Goal: Use online tool/utility: Utilize a website feature to perform a specific function

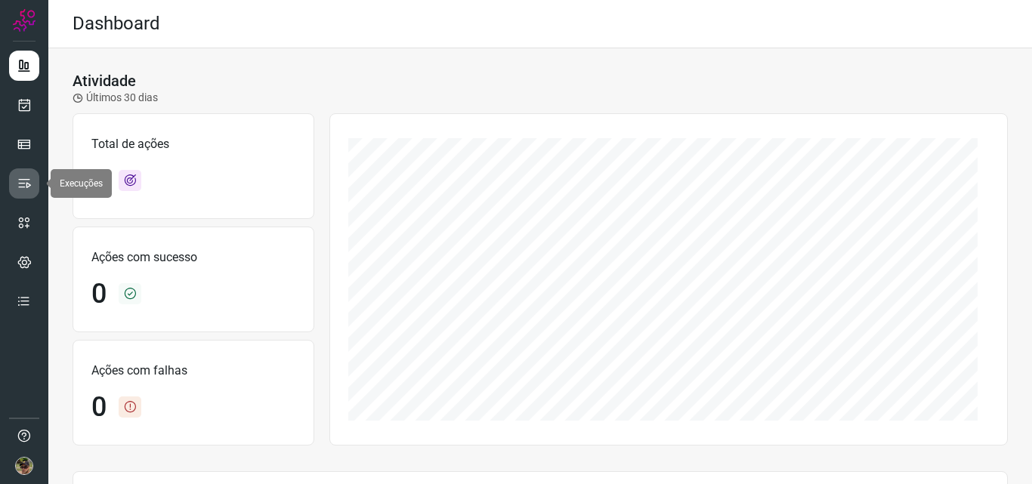
click at [18, 179] on icon at bounding box center [24, 183] width 15 height 15
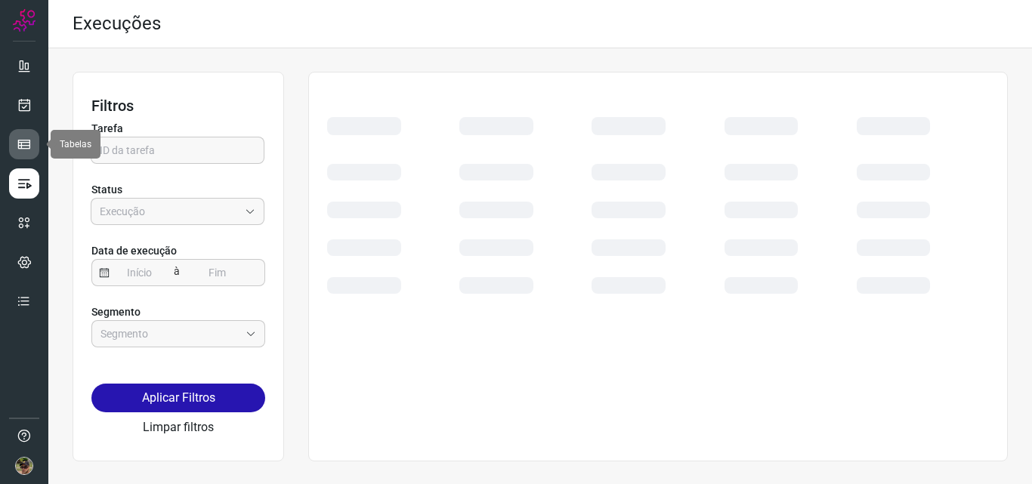
click at [22, 146] on icon at bounding box center [24, 144] width 15 height 15
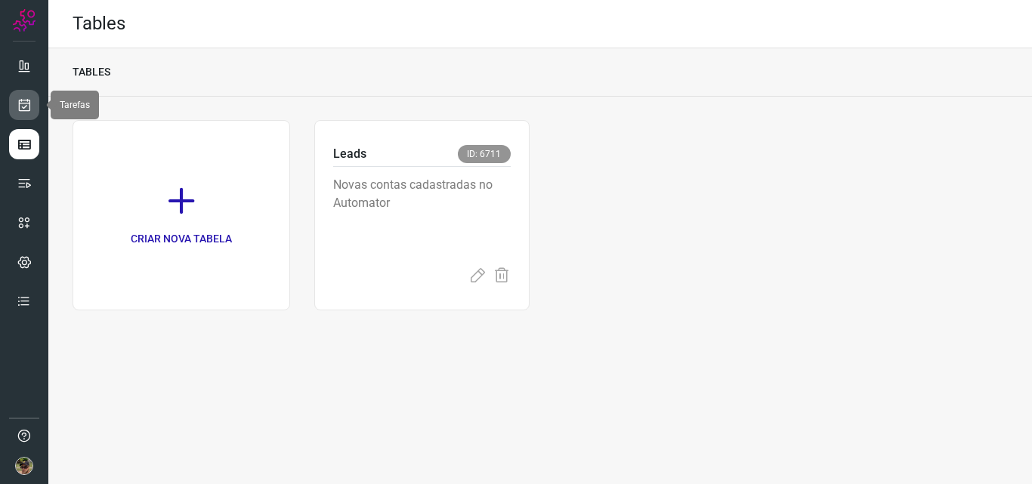
click at [27, 104] on icon at bounding box center [25, 104] width 16 height 15
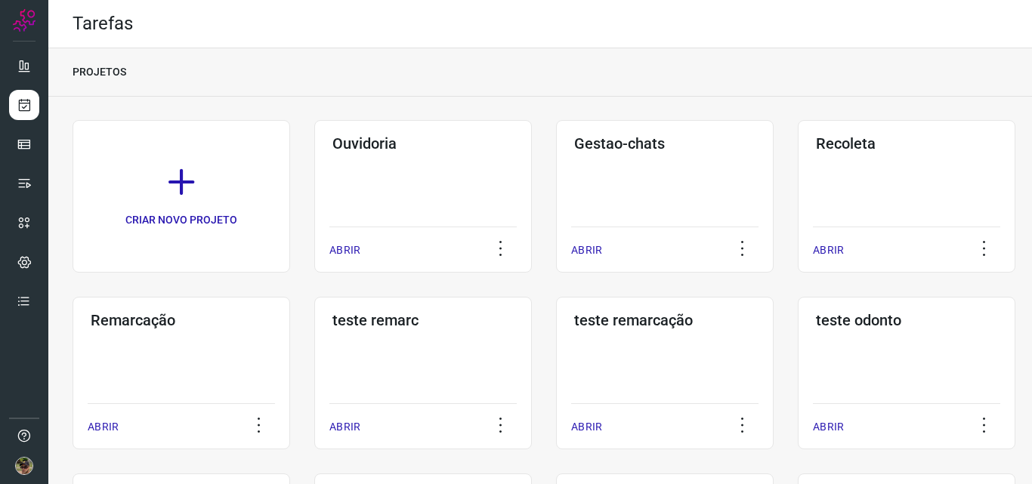
scroll to position [151, 0]
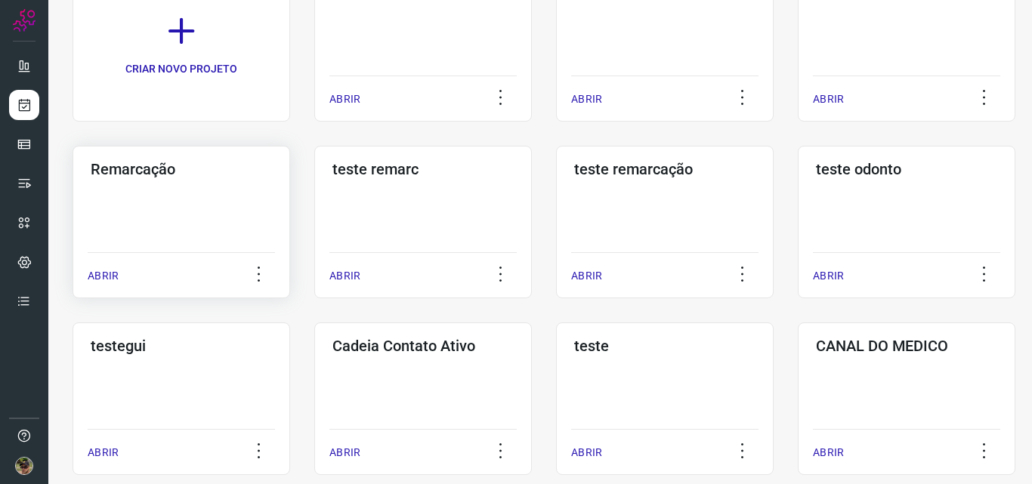
click at [314, 188] on div "Remarcação ABRIR" at bounding box center [423, 222] width 218 height 153
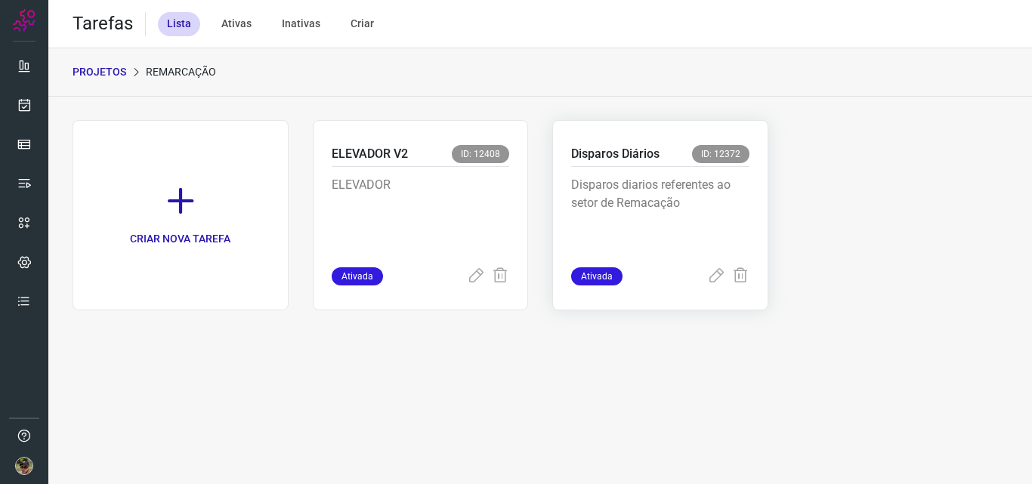
click at [638, 198] on p "Disparos diarios referentes ao setor de Remacação" at bounding box center [660, 214] width 178 height 76
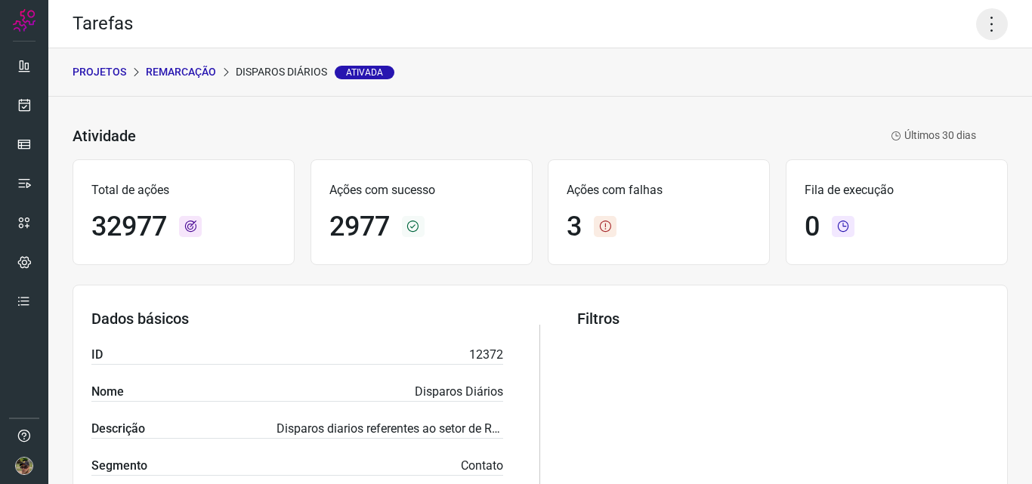
click at [989, 35] on icon at bounding box center [992, 24] width 32 height 32
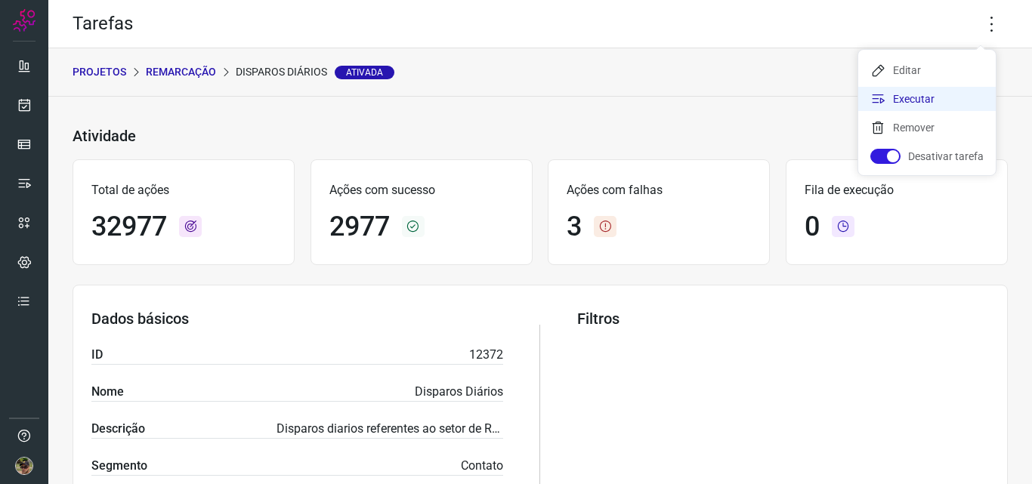
click at [935, 95] on li "Executar" at bounding box center [927, 99] width 138 height 24
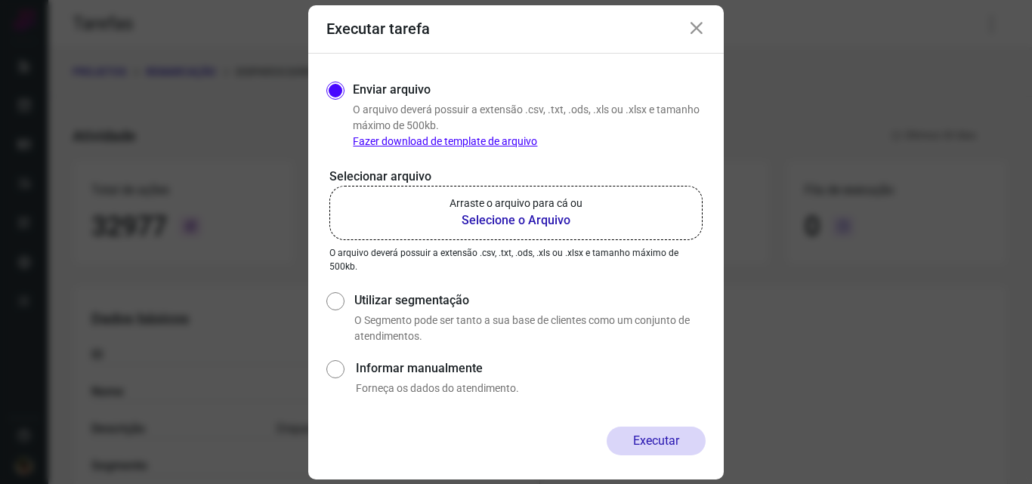
click at [571, 218] on b "Selecione o Arquivo" at bounding box center [516, 221] width 133 height 18
click at [0, 0] on input "Arraste o arquivo para cá ou Selecione o Arquivo" at bounding box center [0, 0] width 0 height 0
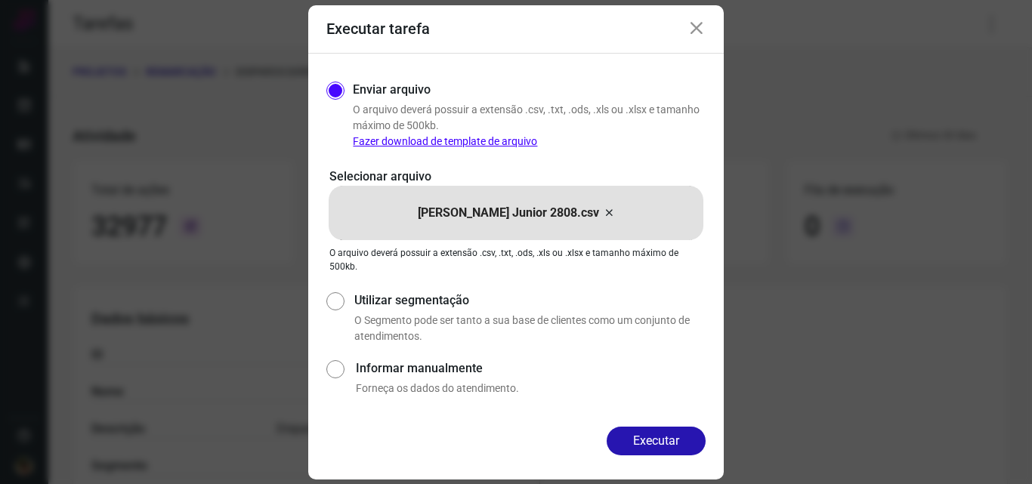
click at [697, 26] on icon at bounding box center [697, 29] width 18 height 18
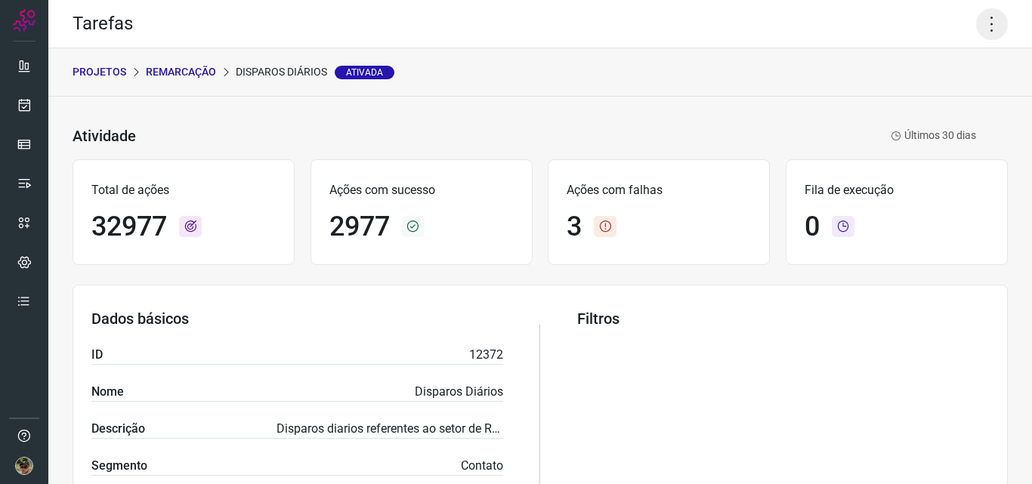
click at [976, 30] on icon at bounding box center [992, 24] width 32 height 32
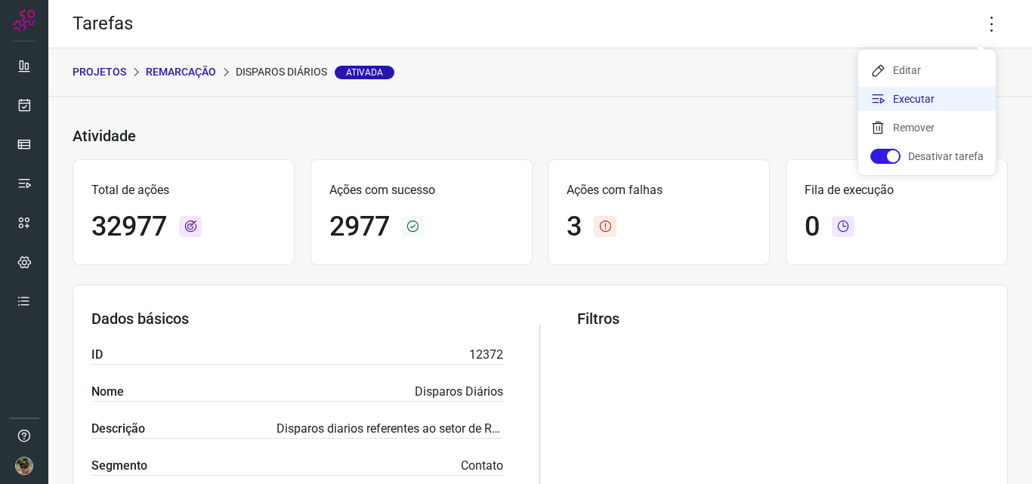
click at [934, 96] on li "Executar" at bounding box center [927, 99] width 138 height 24
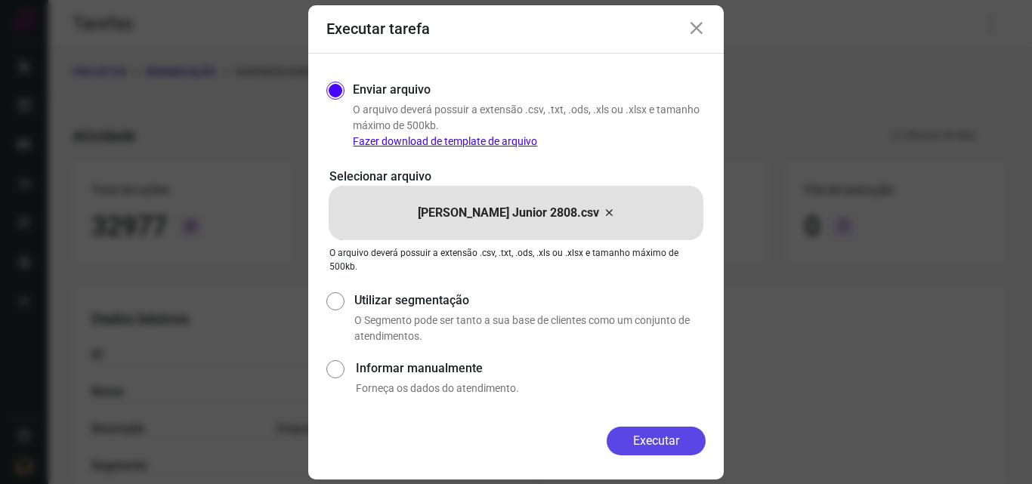
click at [678, 450] on button "Executar" at bounding box center [656, 441] width 99 height 29
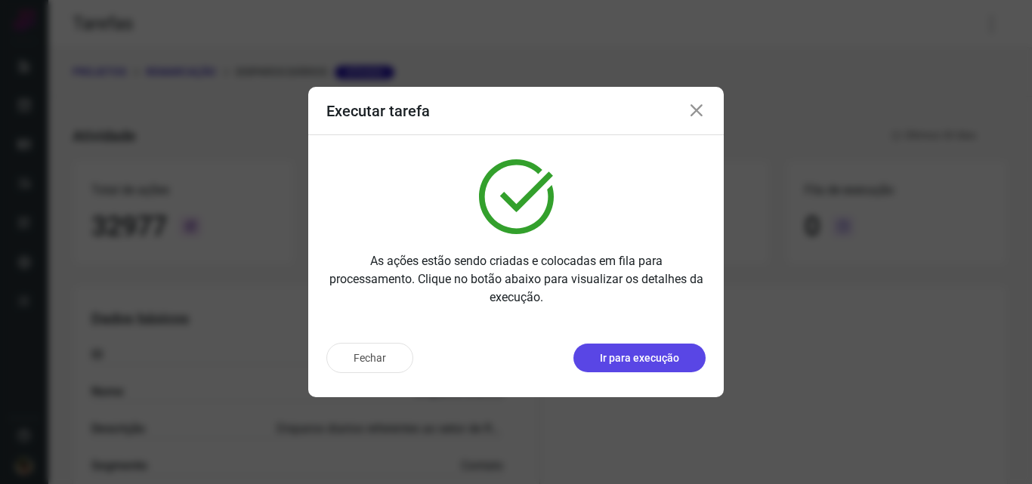
click at [657, 354] on p "Ir para execução" at bounding box center [639, 359] width 79 height 16
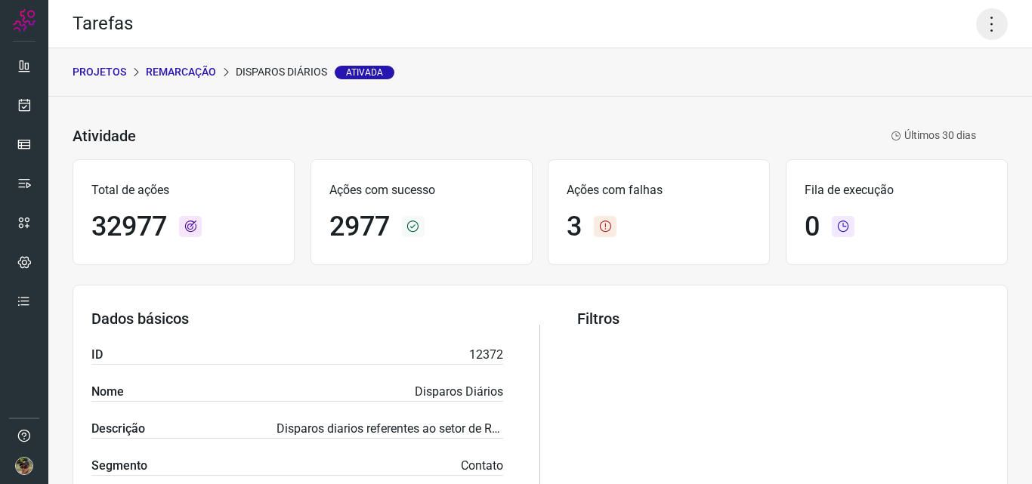
click at [976, 26] on icon at bounding box center [992, 24] width 32 height 32
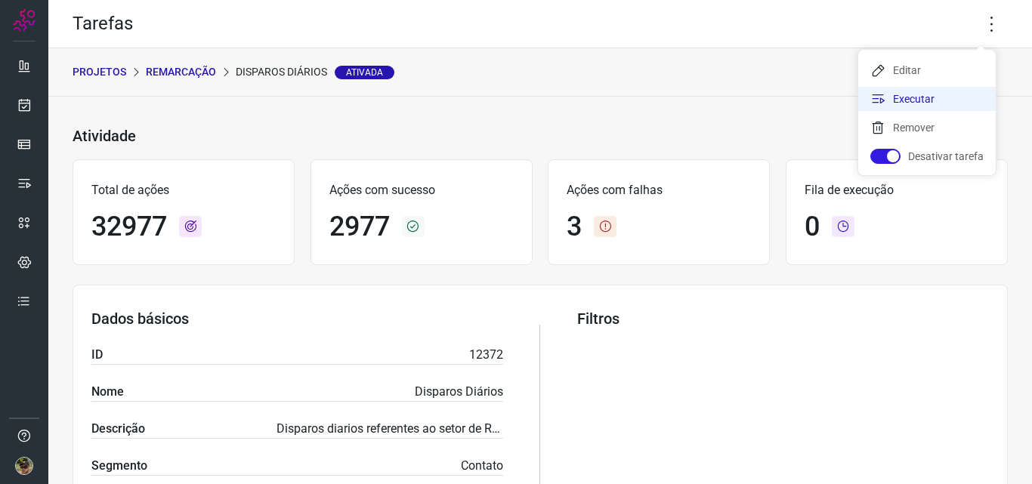
click at [922, 108] on li "Executar" at bounding box center [927, 99] width 138 height 24
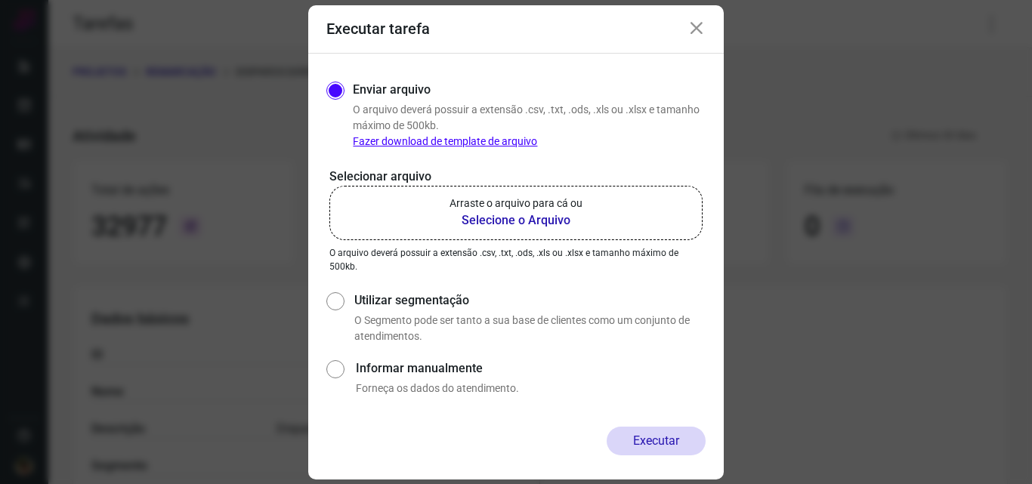
click at [542, 214] on b "Selecione o Arquivo" at bounding box center [516, 221] width 133 height 18
click at [0, 0] on input "Arraste o arquivo para cá ou Selecione o Arquivo" at bounding box center [0, 0] width 0 height 0
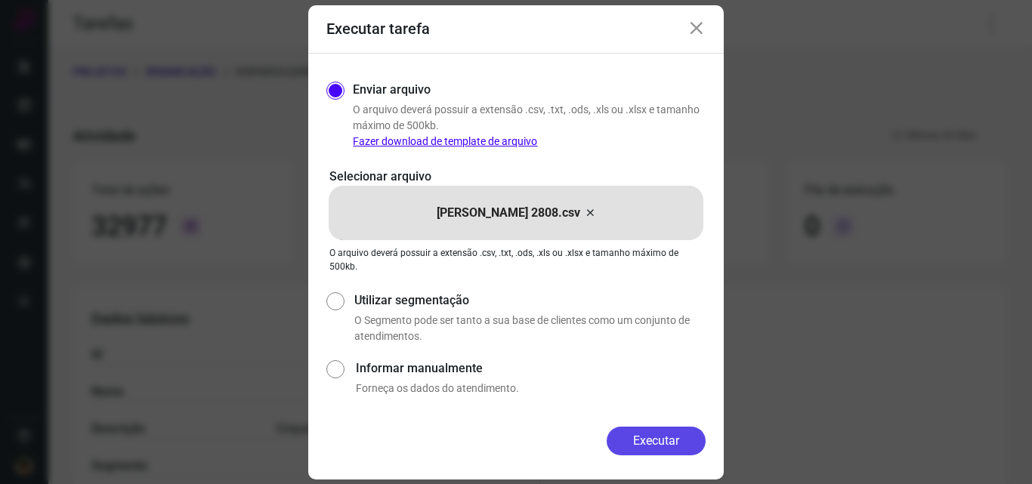
click at [652, 431] on button "Executar" at bounding box center [656, 441] width 99 height 29
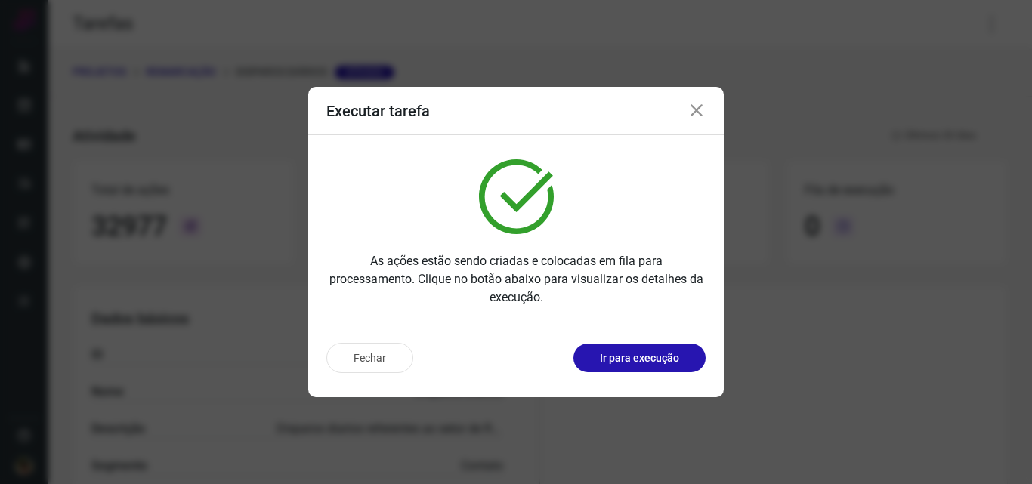
click at [665, 368] on button "Ir para execução" at bounding box center [639, 358] width 132 height 29
